Goal: Task Accomplishment & Management: Complete application form

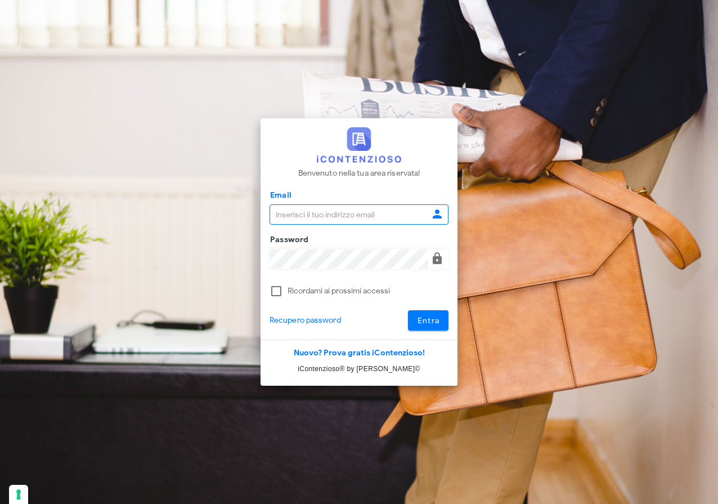
type input "[EMAIL_ADDRESS][DOMAIN_NAME]"
click at [434, 319] on span "Entra" at bounding box center [428, 321] width 23 height 10
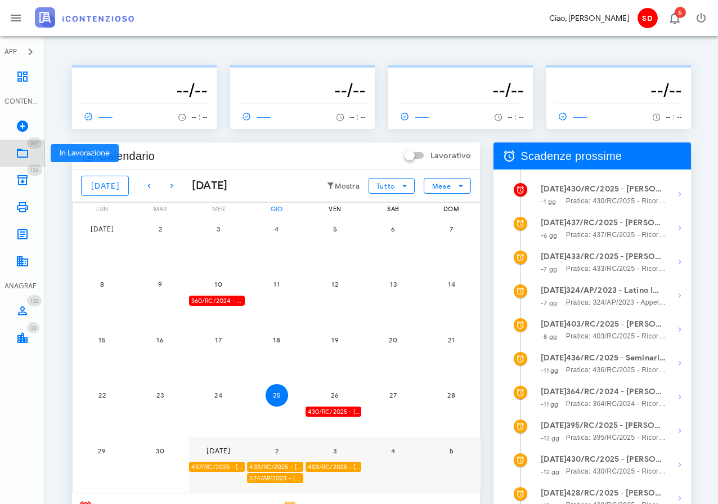
click at [20, 152] on icon at bounding box center [23, 153] width 14 height 14
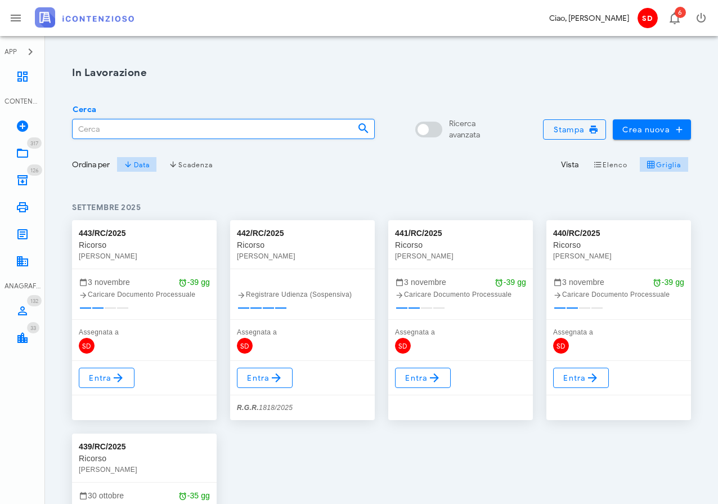
click at [83, 129] on input "Cerca" at bounding box center [211, 128] width 276 height 19
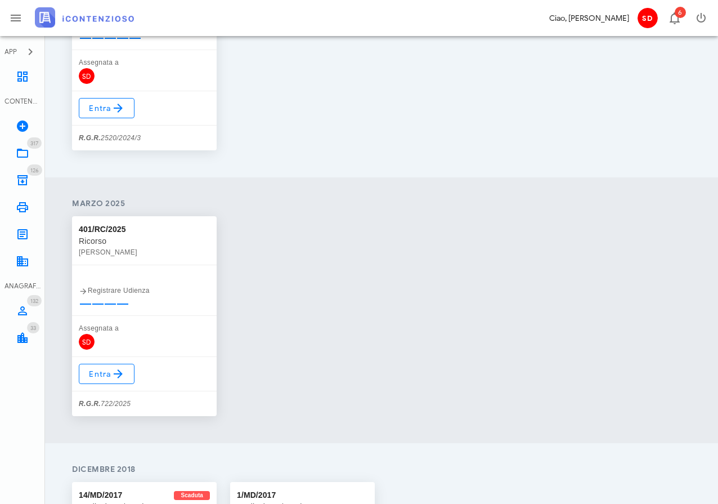
scroll to position [272, 0]
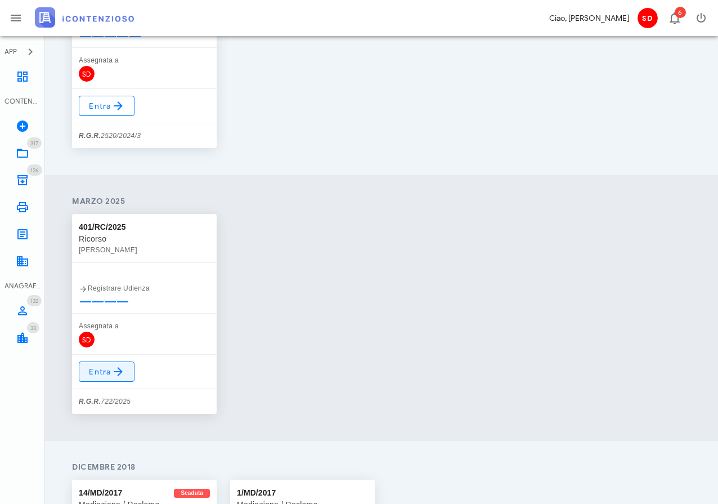
type input "giorgio ale"
click at [95, 368] on span "Entra" at bounding box center [106, 372] width 37 height 14
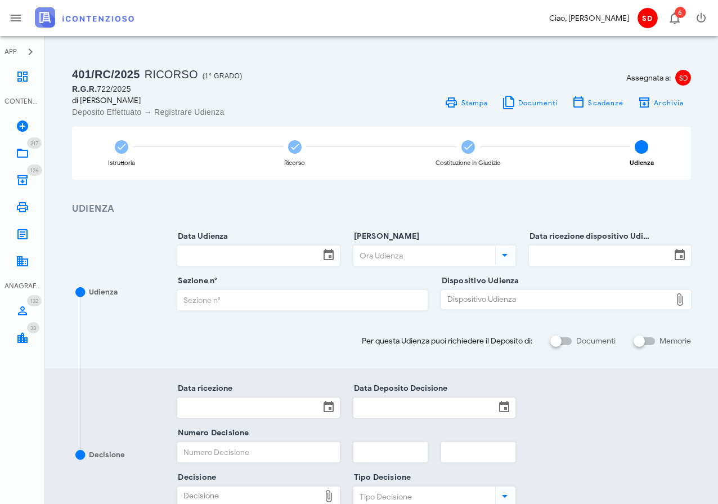
click at [238, 254] on input "Data Udienza" at bounding box center [248, 255] width 141 height 19
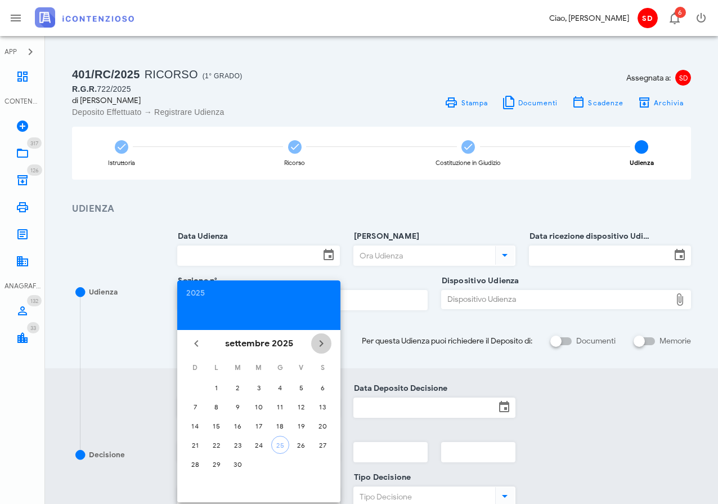
click at [320, 345] on icon "Il prossimo mese" at bounding box center [322, 344] width 14 height 14
click at [236, 408] on div "4" at bounding box center [238, 407] width 18 height 8
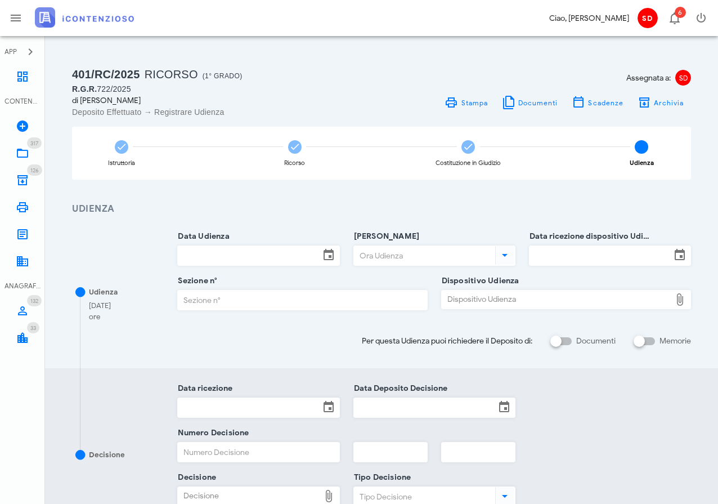
type input "04/11/2025"
click at [384, 256] on input "Ora Udienza" at bounding box center [423, 255] width 139 height 19
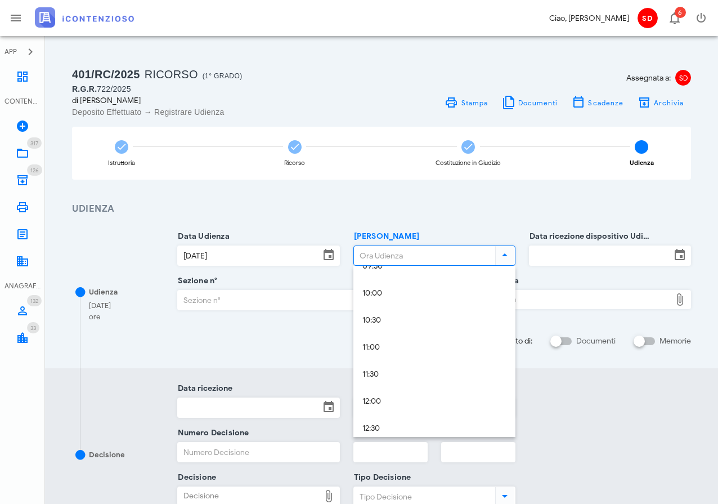
scroll to position [532, 0]
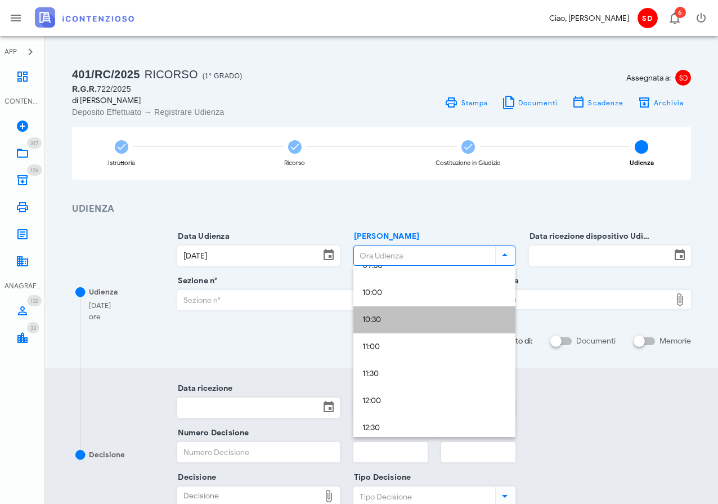
click at [377, 323] on div "10:30" at bounding box center [435, 320] width 144 height 10
type input "10:30"
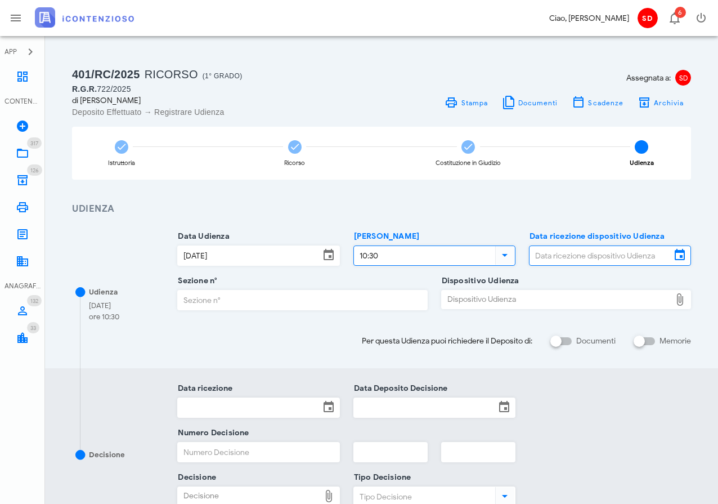
click at [613, 255] on input "Data ricezione dispositivo Udienza" at bounding box center [600, 255] width 141 height 19
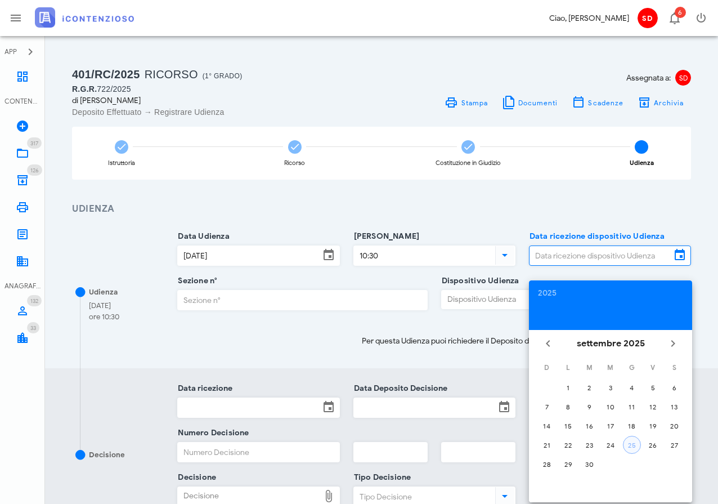
click at [627, 444] on div "25" at bounding box center [632, 445] width 17 height 8
type input "[DATE]"
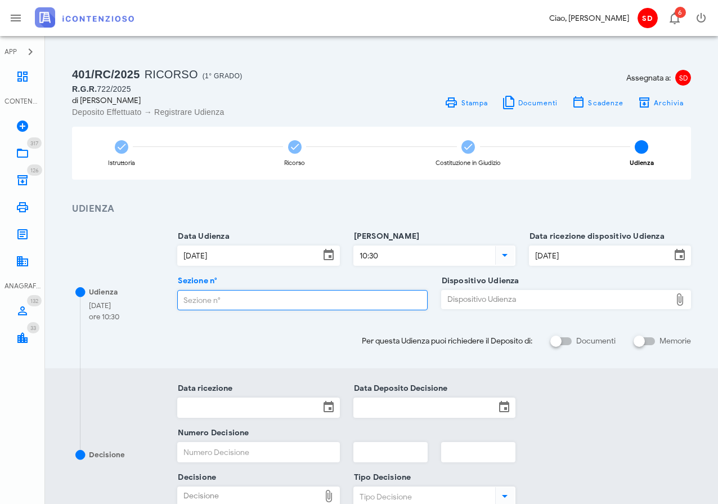
click at [192, 299] on input "Sezione n°" at bounding box center [302, 300] width 249 height 19
type input "3"
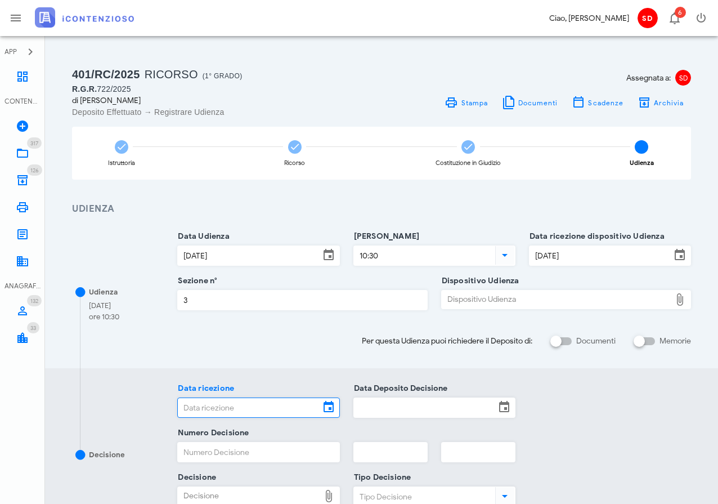
click at [481, 297] on div "Dispositivo Udienza" at bounding box center [556, 300] width 229 height 18
type input "C:\fakepath\AvvTratt___722_2025.pdf"
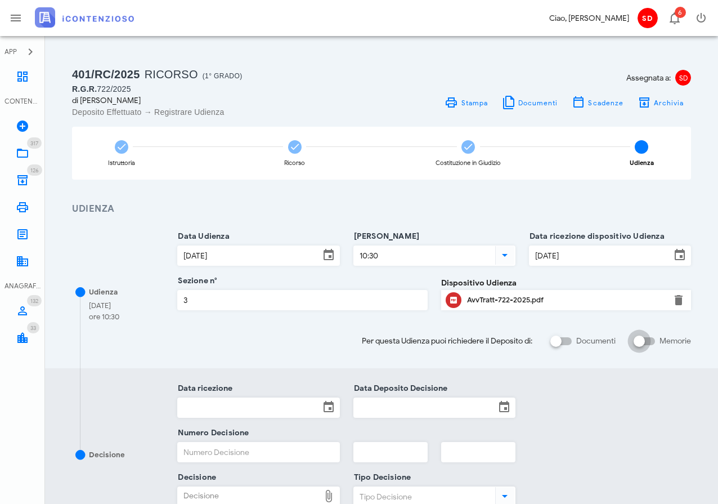
click at [651, 340] on input "Memorie" at bounding box center [644, 341] width 21 height 14
checkbox input "false"
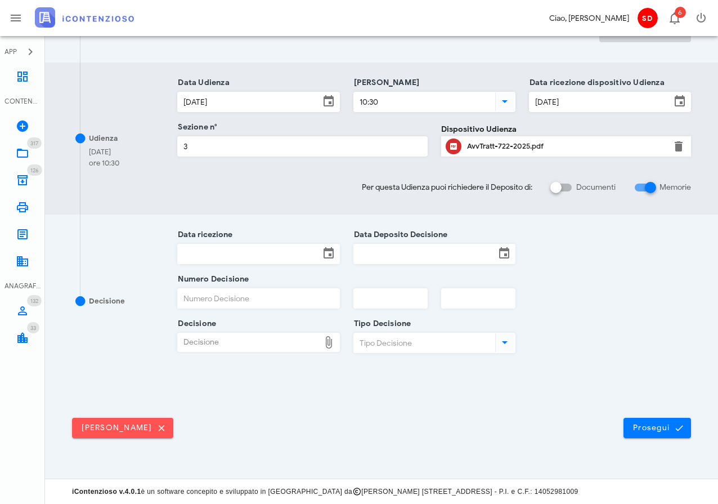
scroll to position [303, 0]
click at [654, 431] on span "Prosegui" at bounding box center [658, 428] width 50 height 10
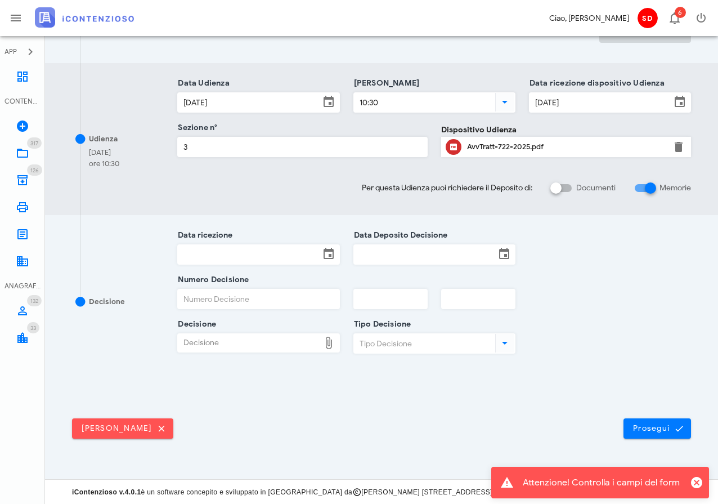
scroll to position [0, 0]
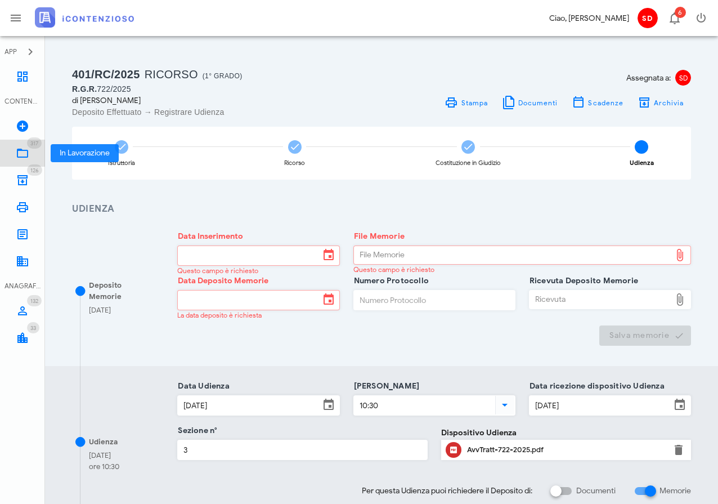
click at [21, 153] on icon at bounding box center [23, 153] width 14 height 14
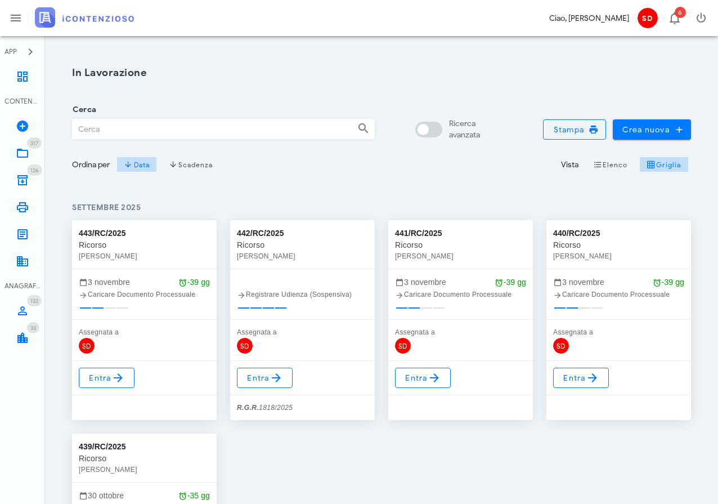
click at [126, 134] on input "Cerca" at bounding box center [211, 128] width 276 height 19
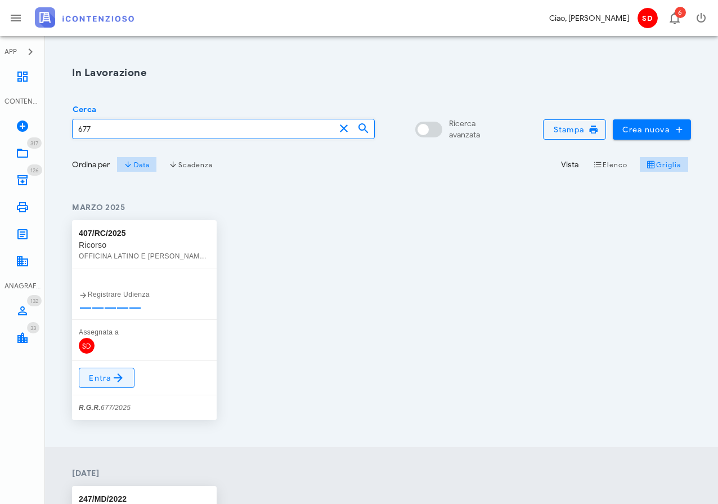
type input "677"
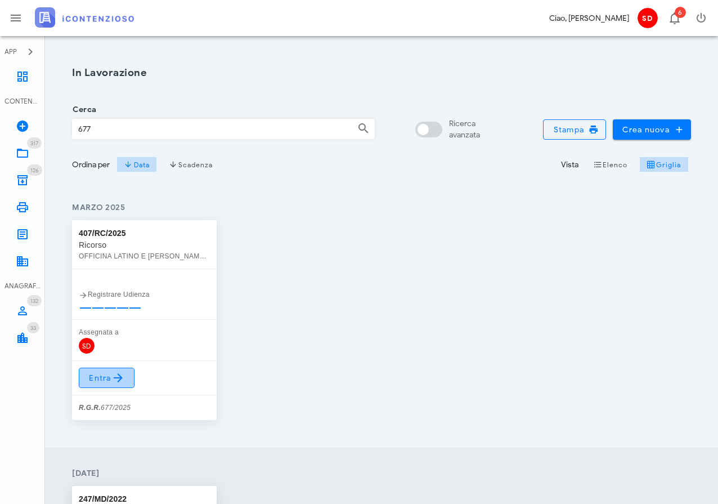
click at [98, 377] on span "Entra" at bounding box center [106, 378] width 37 height 14
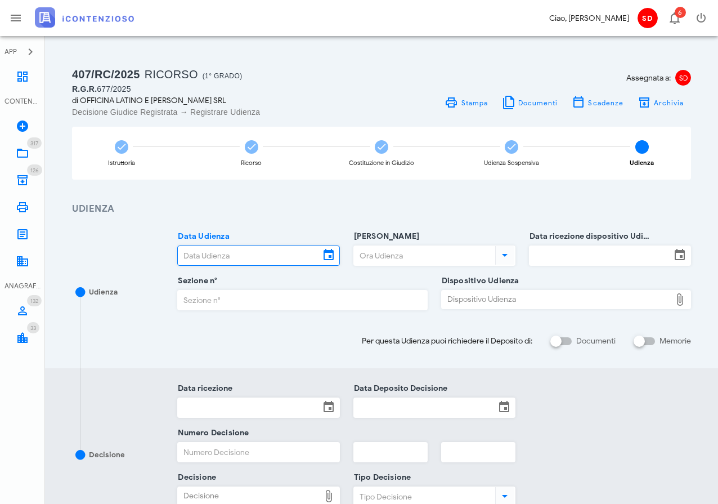
click at [252, 251] on input "Data Udienza" at bounding box center [248, 255] width 141 height 19
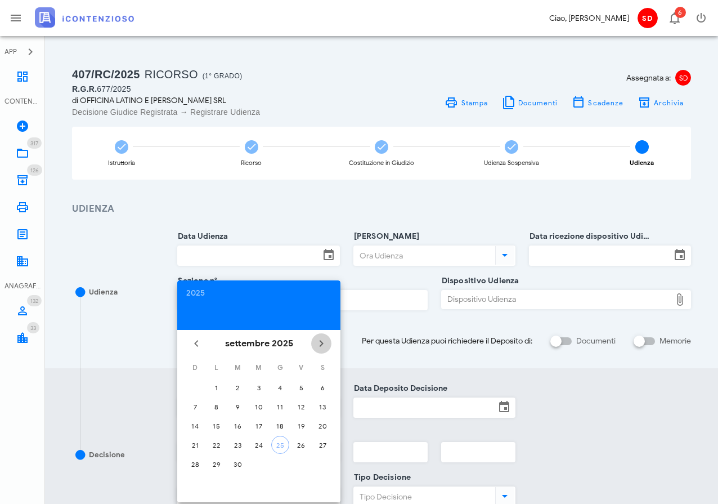
click at [320, 343] on icon "Il prossimo mese" at bounding box center [322, 344] width 14 height 14
click at [239, 405] on div "4" at bounding box center [238, 407] width 18 height 8
type input "[DATE]"
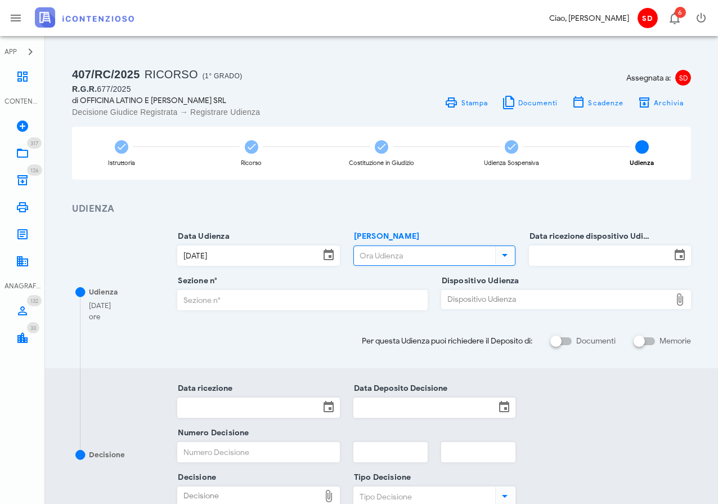
click at [374, 257] on input "[PERSON_NAME]" at bounding box center [423, 255] width 139 height 19
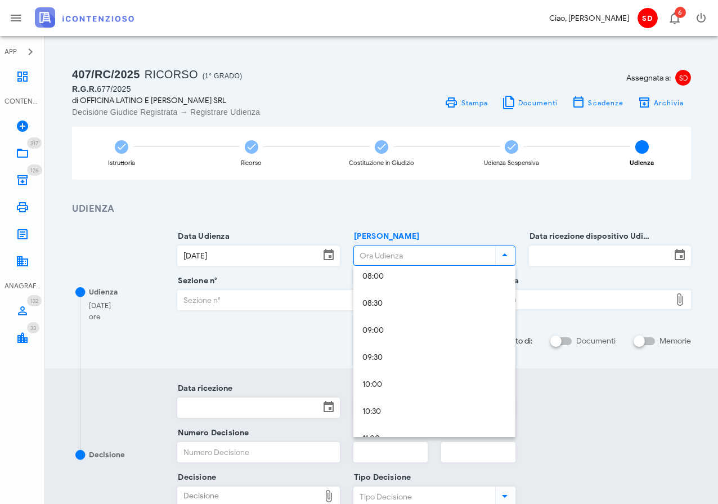
scroll to position [441, 0]
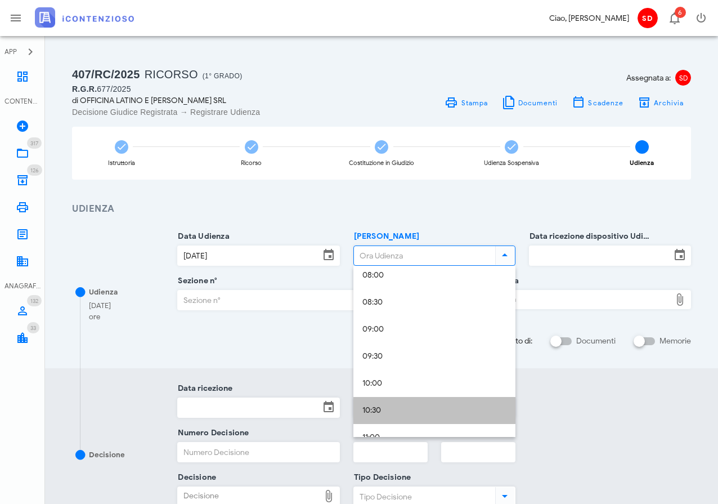
click at [369, 410] on div "10:30" at bounding box center [435, 411] width 144 height 10
type input "10:30"
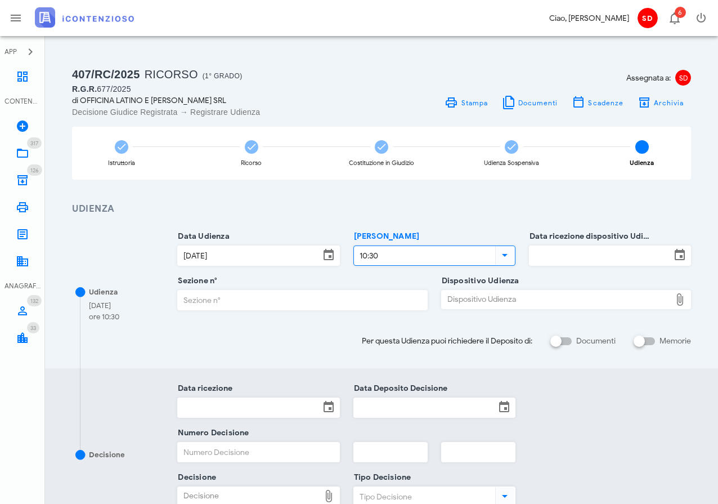
click at [583, 252] on input "Data ricezione dispositivo Udienza" at bounding box center [600, 255] width 141 height 19
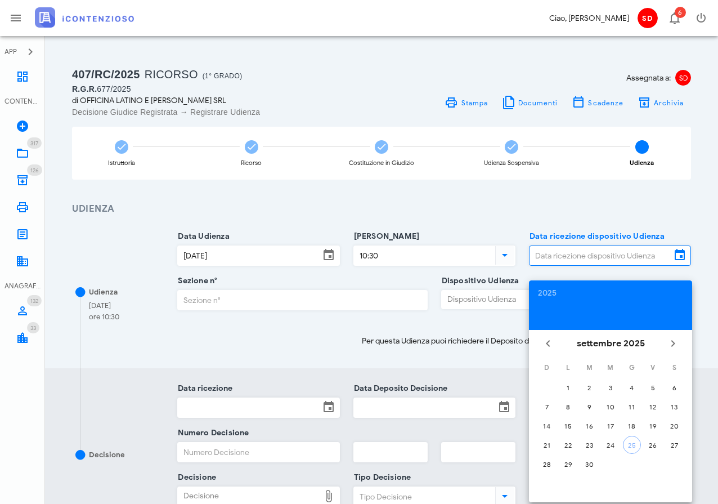
click at [635, 443] on div "25" at bounding box center [632, 445] width 17 height 8
type input "25/09/2025"
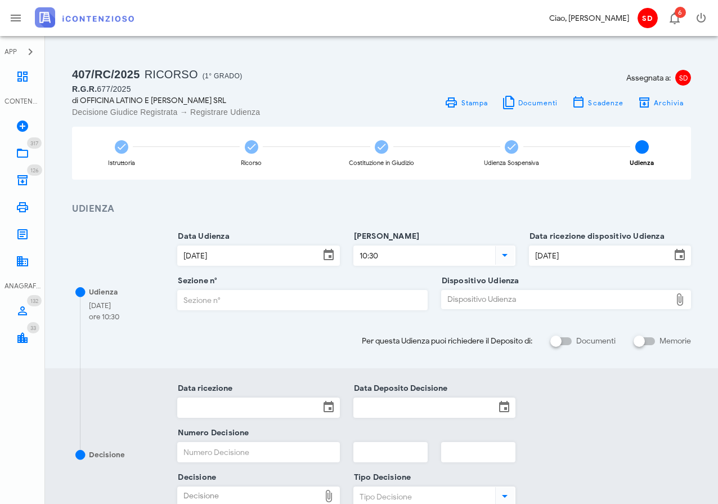
click at [267, 300] on input "Sezione n°" at bounding box center [302, 300] width 249 height 19
type input "3"
click at [484, 301] on div "Dispositivo Udienza" at bounding box center [556, 300] width 229 height 18
type input "C:\fakepath\AvvTratt___677_2025-3.pdf"
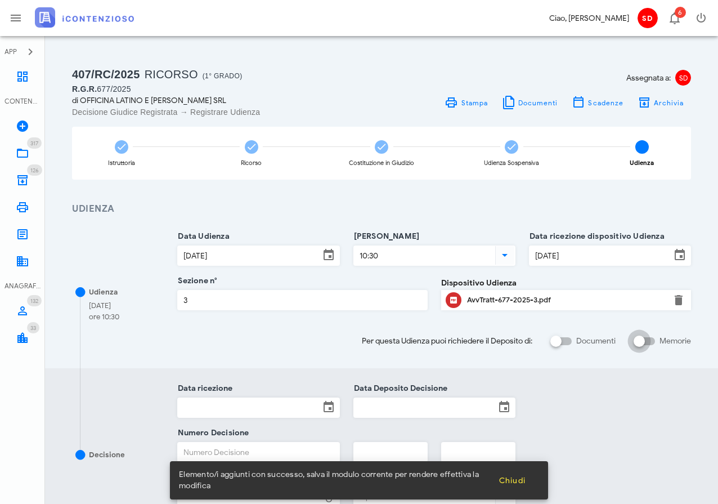
click at [654, 341] on input "Memorie" at bounding box center [644, 341] width 21 height 14
checkbox input "false"
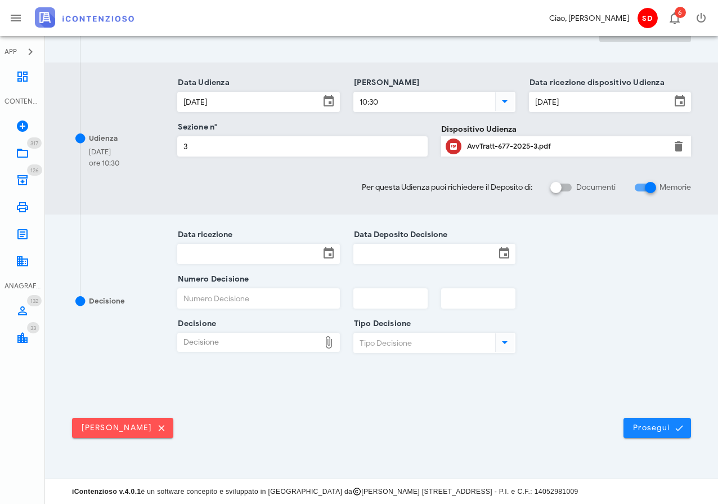
scroll to position [303, 0]
click at [659, 430] on span "Prosegui" at bounding box center [658, 428] width 50 height 10
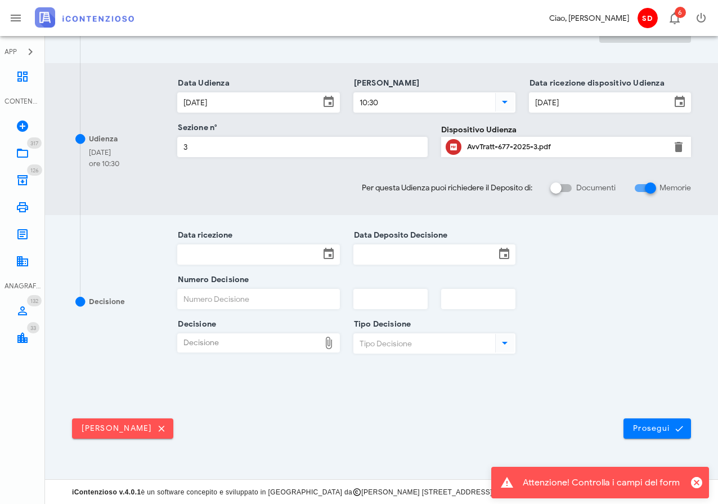
scroll to position [0, 0]
